Goal: Task Accomplishment & Management: Manage account settings

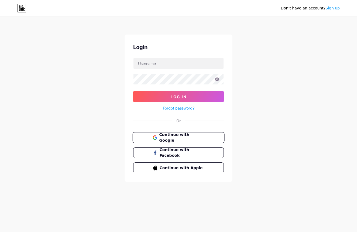
click at [176, 136] on span "Continue with Google" at bounding box center [181, 138] width 45 height 12
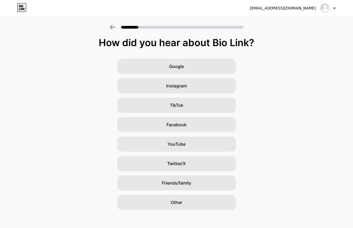
scroll to position [5, 0]
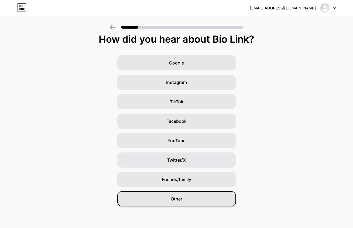
click at [169, 202] on div "Other" at bounding box center [176, 198] width 119 height 15
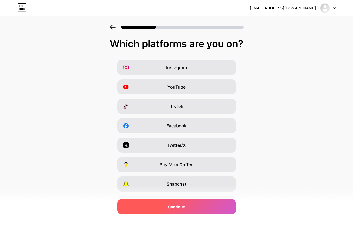
click at [171, 206] on span "Continue" at bounding box center [176, 207] width 17 height 6
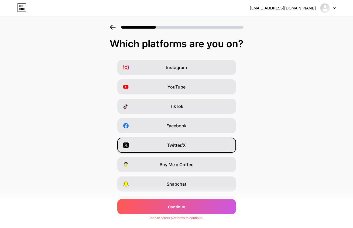
click at [173, 145] on span "Twitter/X" at bounding box center [176, 145] width 19 height 6
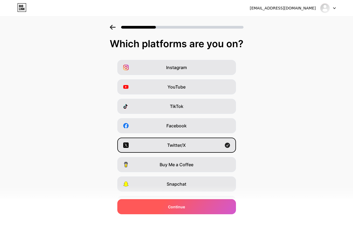
click at [172, 206] on span "Continue" at bounding box center [176, 207] width 17 height 6
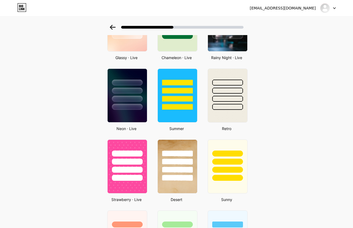
scroll to position [117, 0]
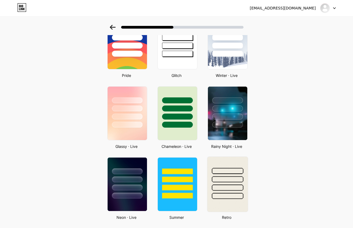
click at [231, 174] on div at bounding box center [228, 171] width 32 height 6
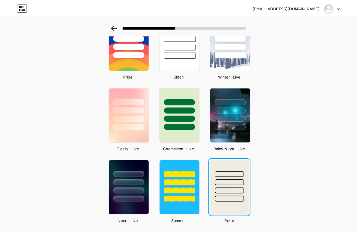
scroll to position [0, 0]
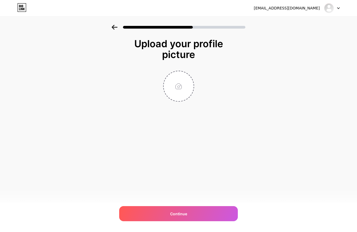
click at [338, 8] on icon at bounding box center [338, 8] width 3 height 2
click at [296, 22] on li "Logout" at bounding box center [306, 22] width 67 height 15
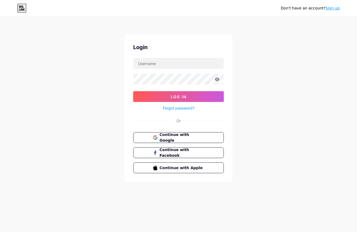
click at [283, 64] on div "Don't have an account? Sign up Login Log In Forgot password? Or Continue with G…" at bounding box center [178, 99] width 357 height 199
click at [175, 63] on input "text" at bounding box center [179, 63] width 90 height 11
type input "prabhu.eshwarla@"
